Goal: Task Accomplishment & Management: Manage account settings

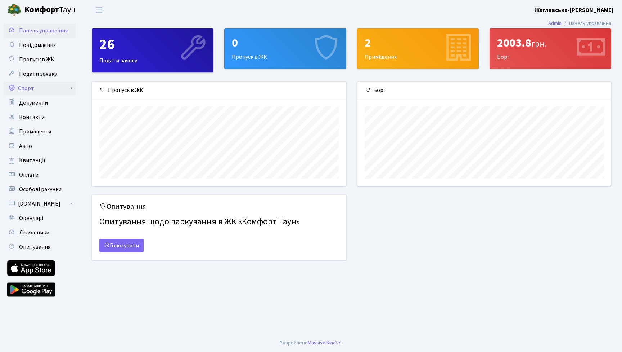
scroll to position [104, 254]
click at [33, 47] on span "Повідомлення" at bounding box center [37, 45] width 37 height 8
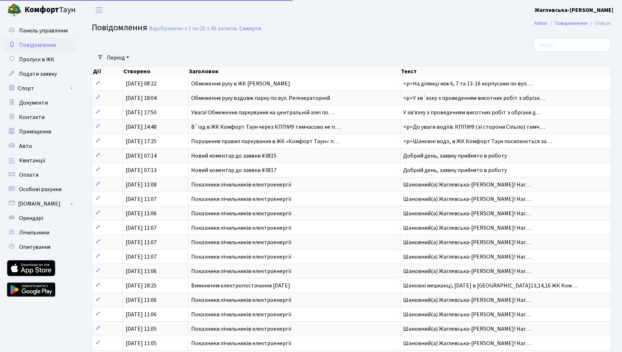
select select "25"
click at [39, 78] on link "Подати заявку" at bounding box center [40, 74] width 72 height 14
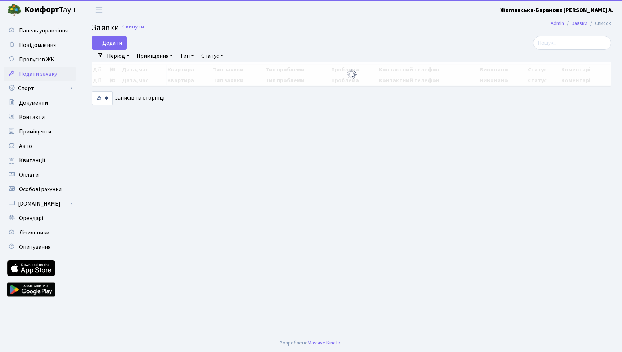
select select "25"
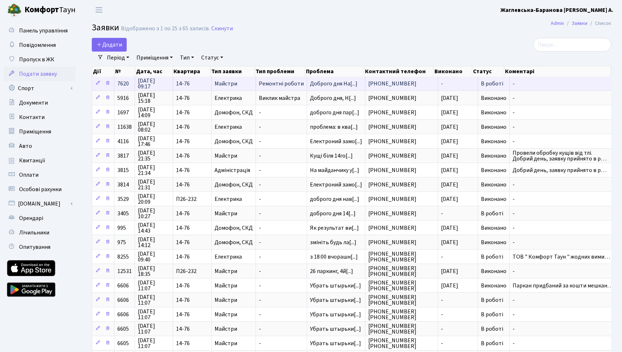
click at [240, 88] on td "Майстри" at bounding box center [234, 83] width 44 height 14
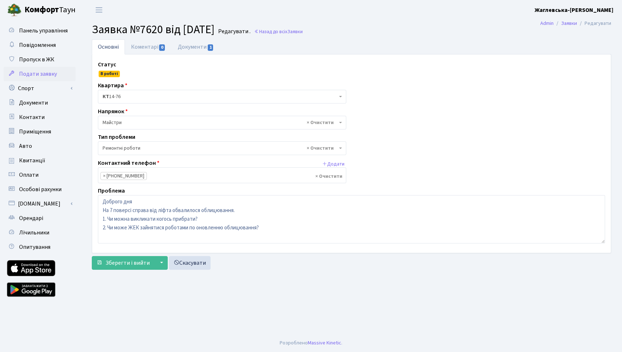
select select "62"
click at [168, 309] on main "Admin Заявки Редагувати Заявка №7620 від 03.09.2025 Редагувати . Назад до всіх …" at bounding box center [351, 177] width 541 height 314
click at [191, 46] on link "Документи 1" at bounding box center [196, 46] width 48 height 15
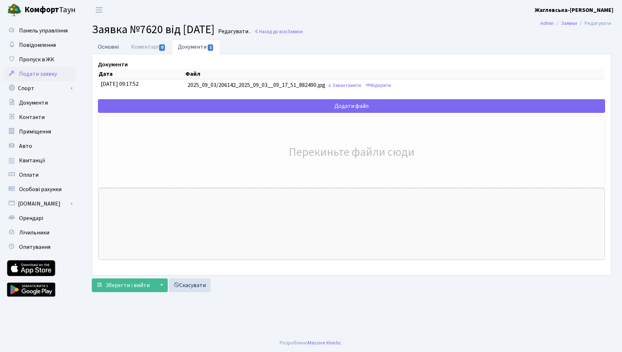
click at [104, 44] on link "Основні" at bounding box center [108, 46] width 33 height 15
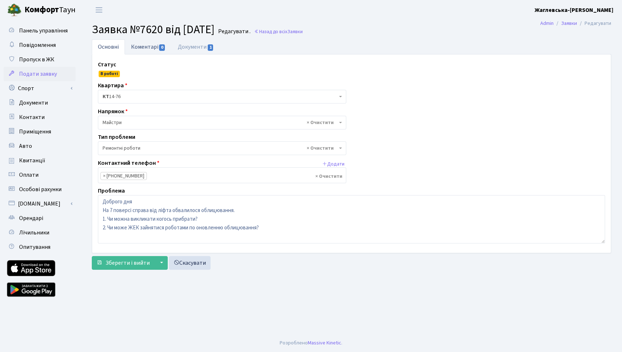
click at [128, 52] on link "Коментарі 0" at bounding box center [148, 46] width 47 height 15
